Goal: Information Seeking & Learning: Learn about a topic

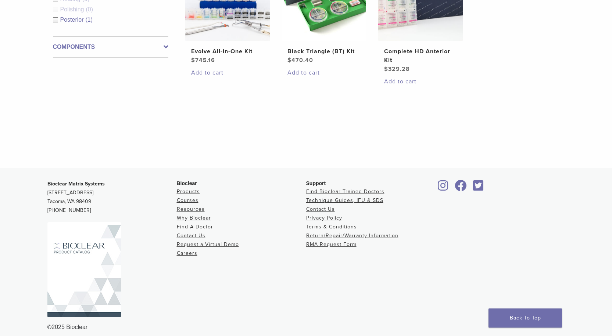
scroll to position [351, 0]
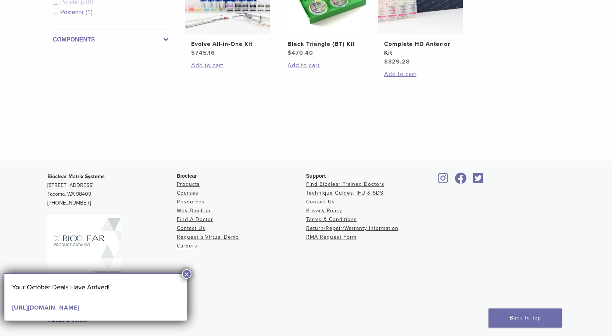
click at [186, 273] on button "×" at bounding box center [187, 274] width 10 height 10
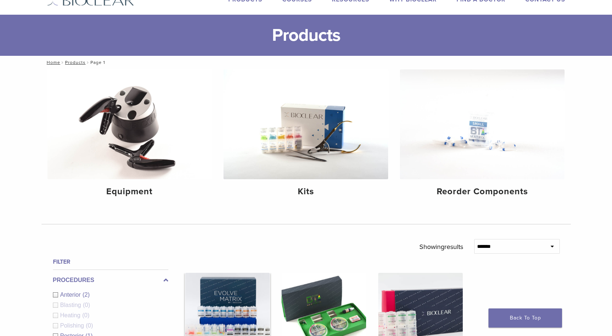
scroll to position [0, 0]
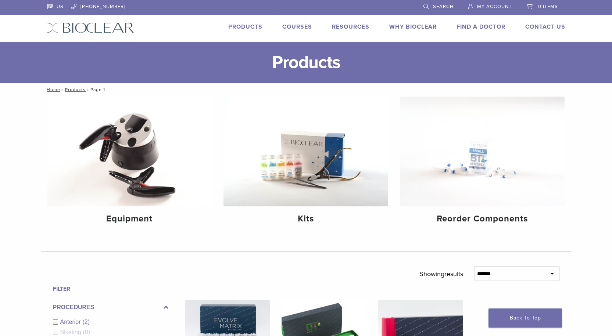
click at [397, 27] on link "Why Bioclear" at bounding box center [412, 26] width 47 height 7
